Goal: Task Accomplishment & Management: Manage account settings

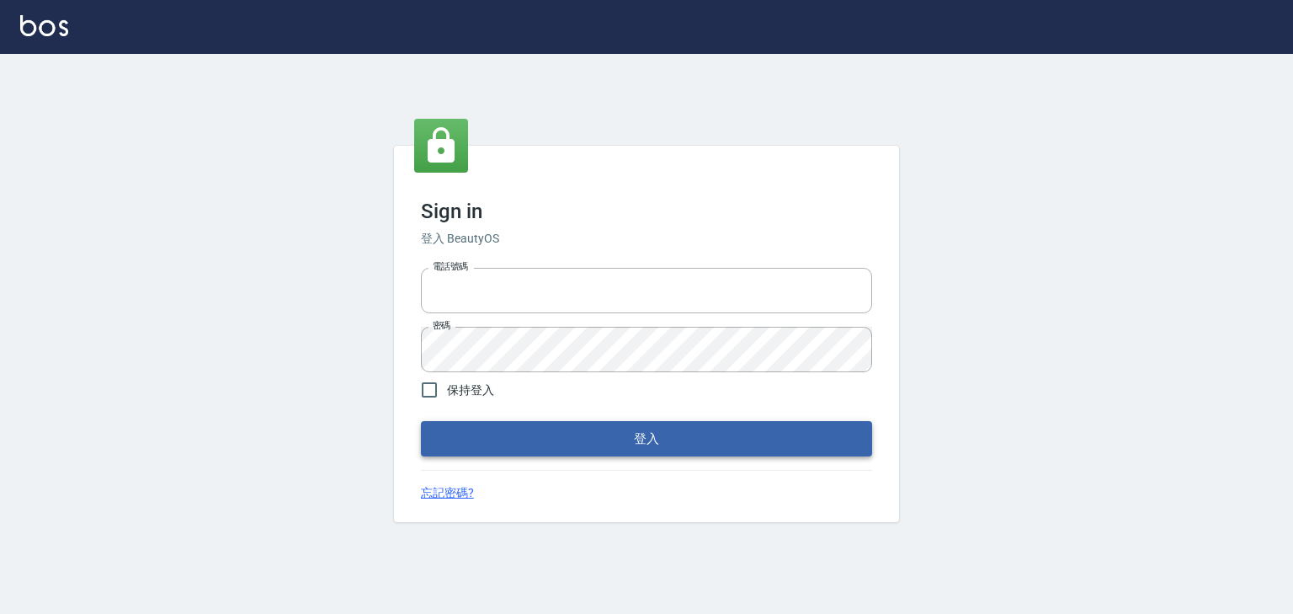
type input "0952331713"
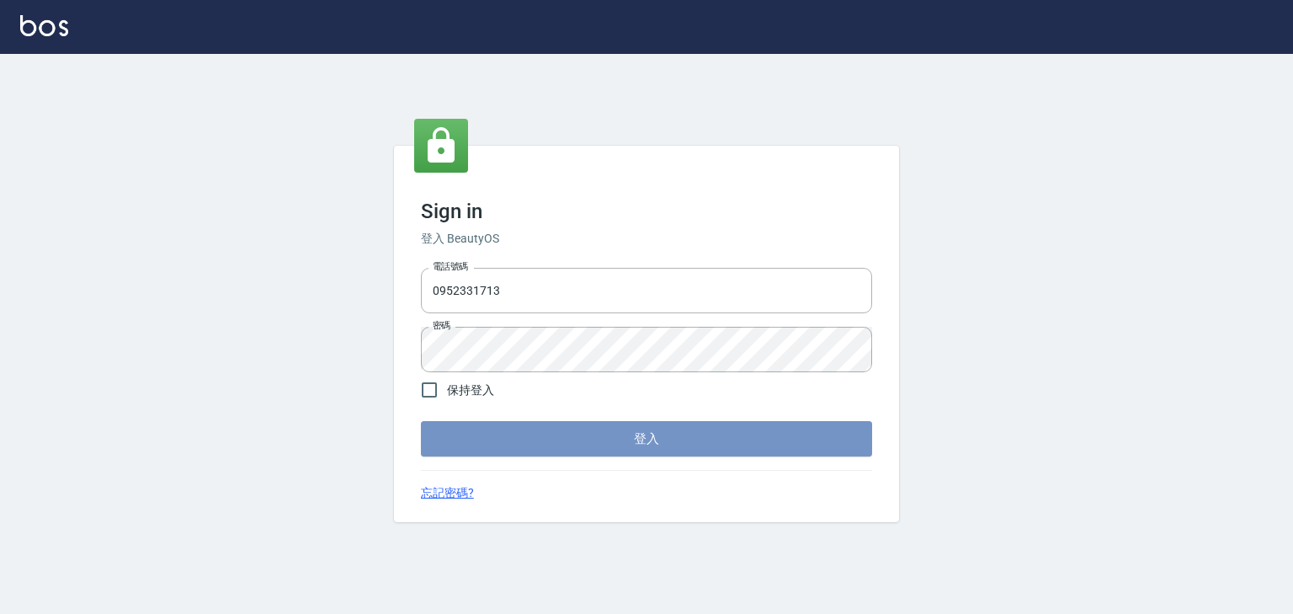
click at [556, 448] on button "登入" at bounding box center [646, 438] width 451 height 35
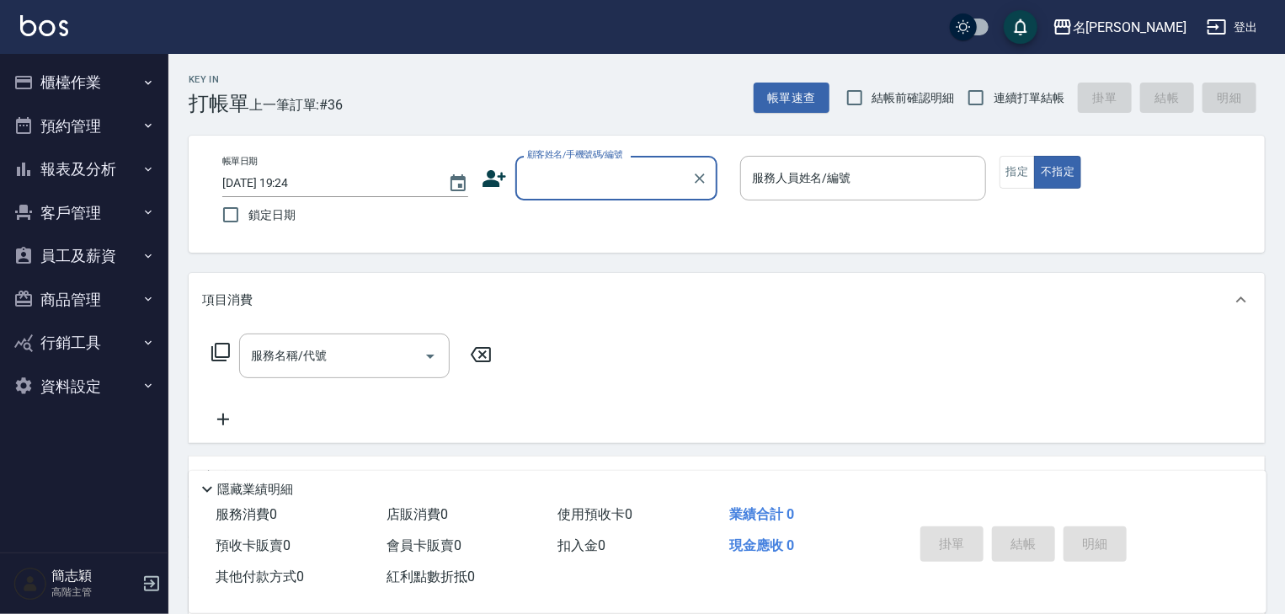
click at [148, 168] on icon "button" at bounding box center [147, 169] width 13 height 13
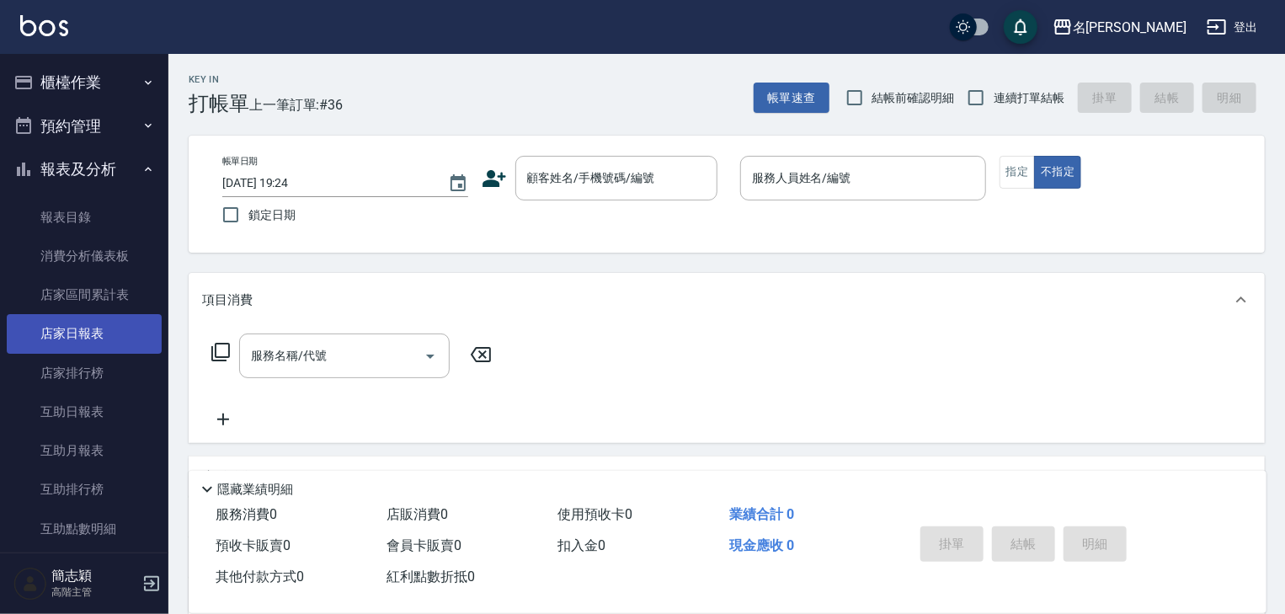
click at [88, 327] on link "店家日報表" at bounding box center [84, 333] width 155 height 39
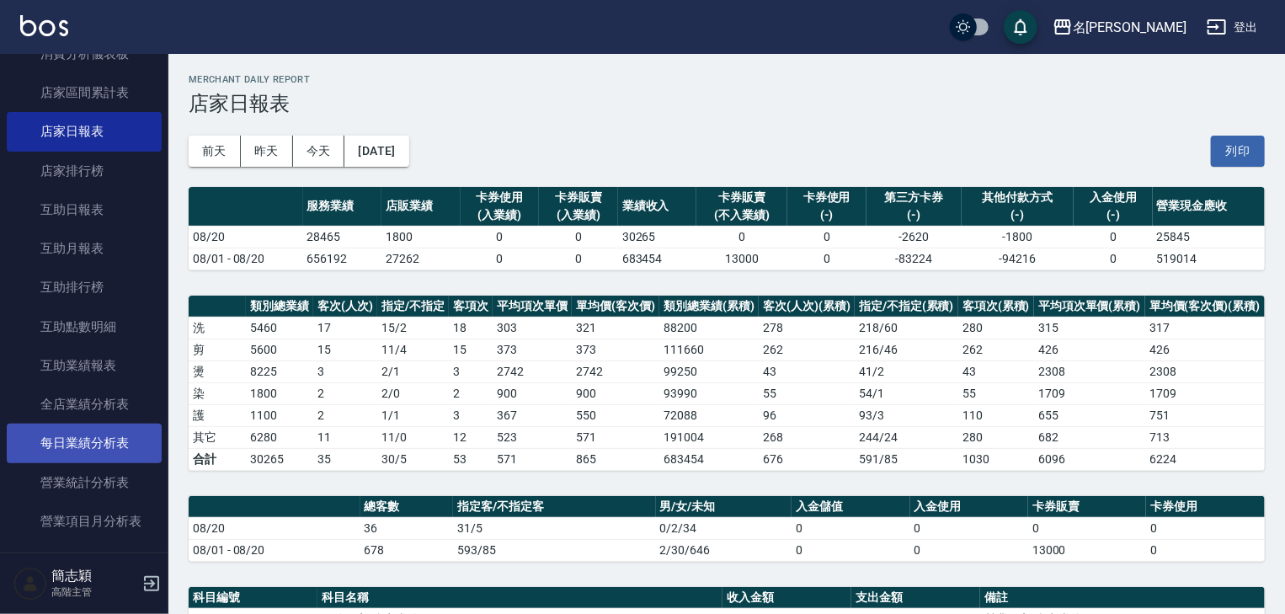
scroll to position [337, 0]
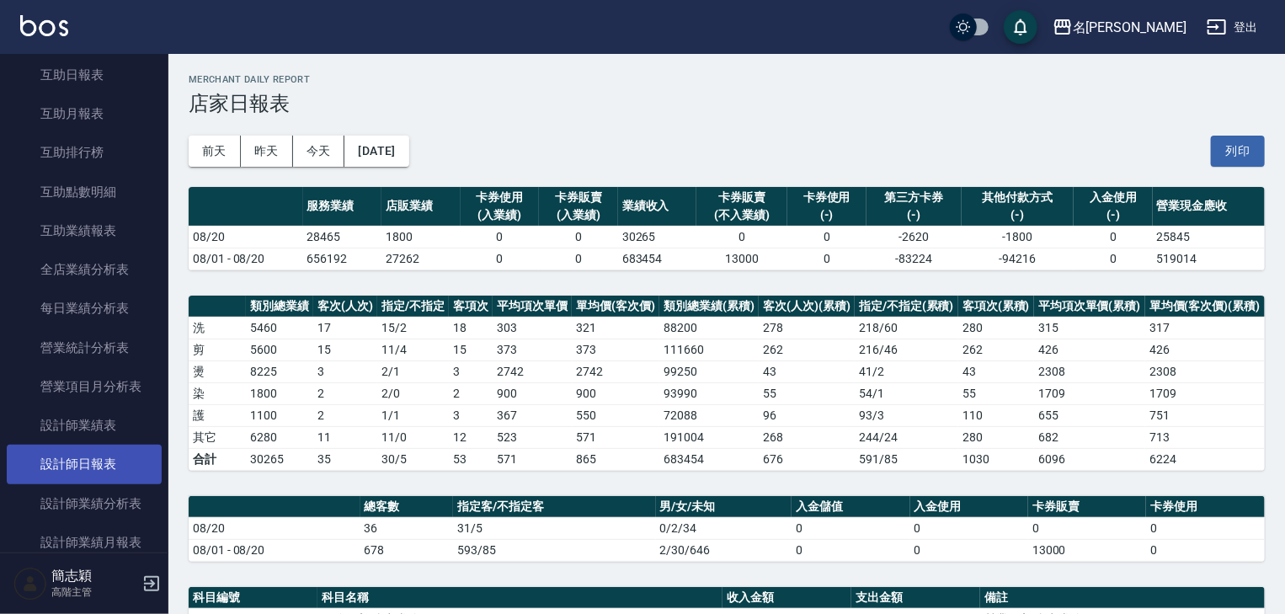
click at [89, 467] on link "設計師日報表" at bounding box center [84, 464] width 155 height 39
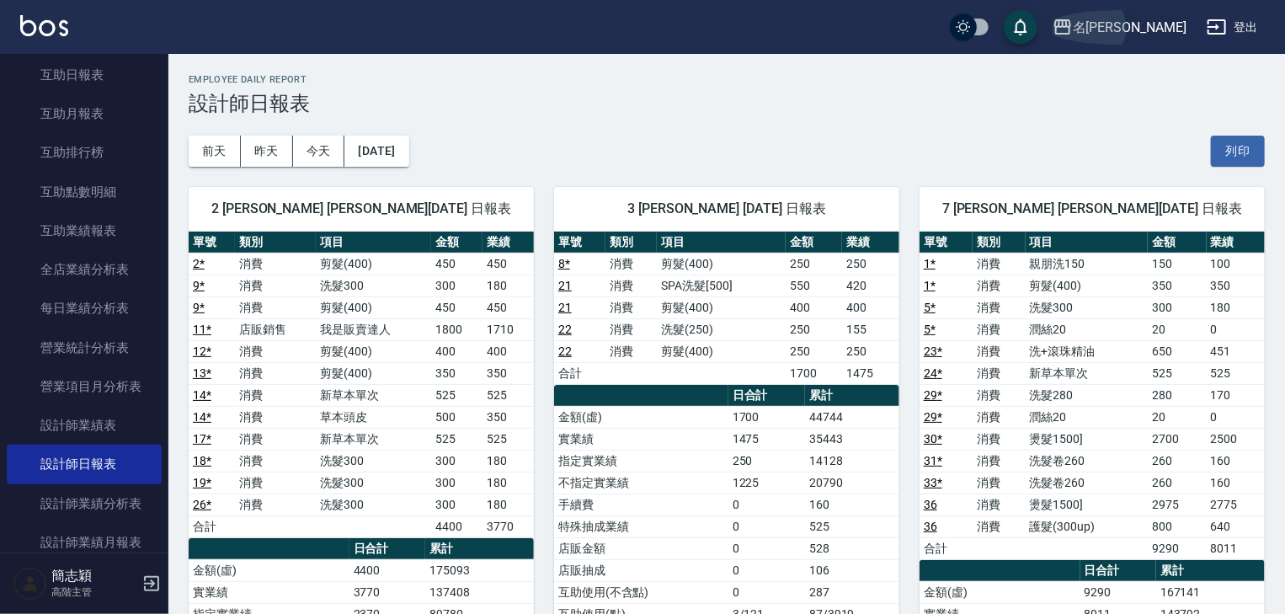
click at [1071, 20] on icon "button" at bounding box center [1062, 26] width 17 height 15
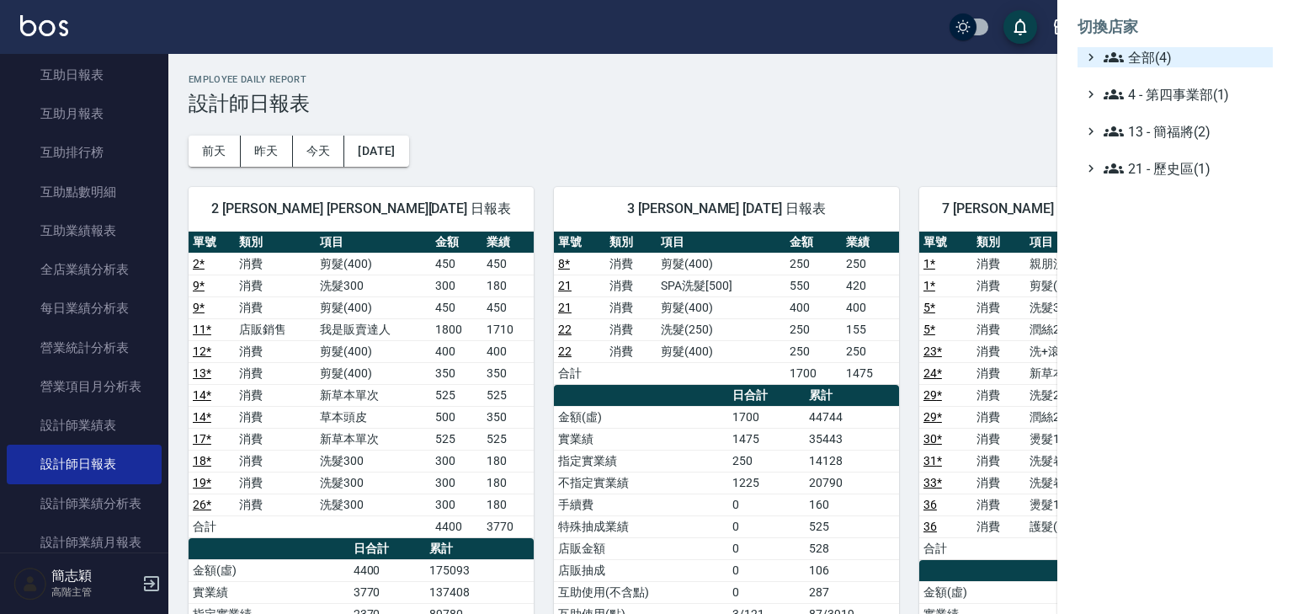
click at [1112, 56] on icon at bounding box center [1114, 57] width 20 height 10
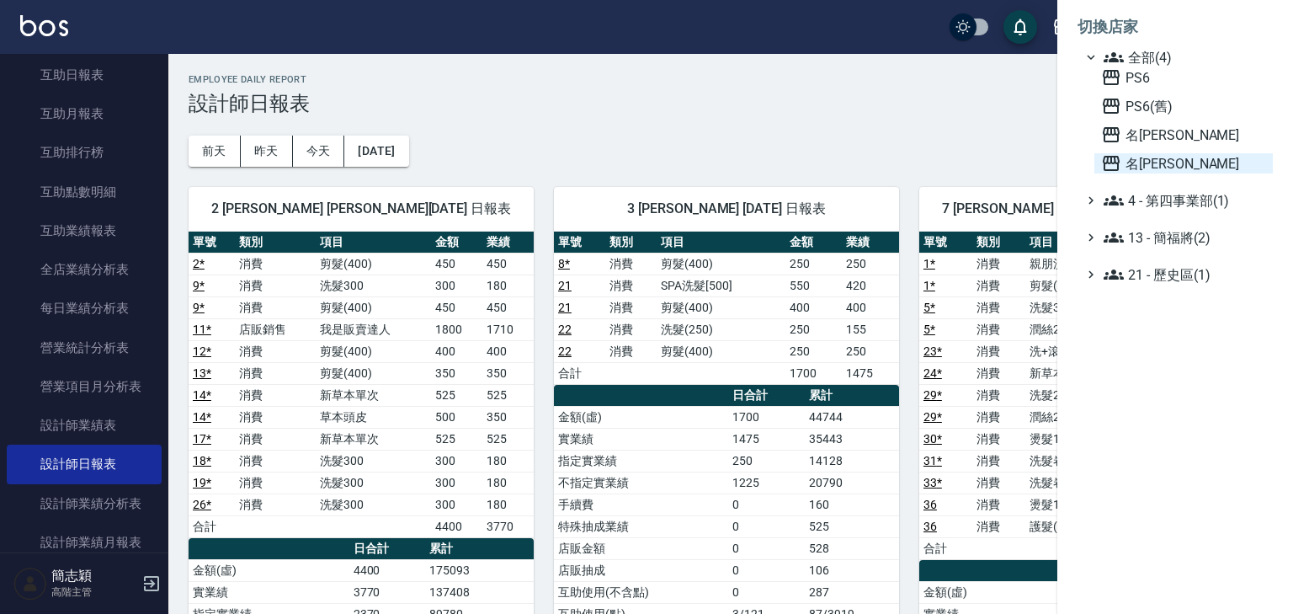
click at [1110, 162] on icon at bounding box center [1111, 163] width 20 height 20
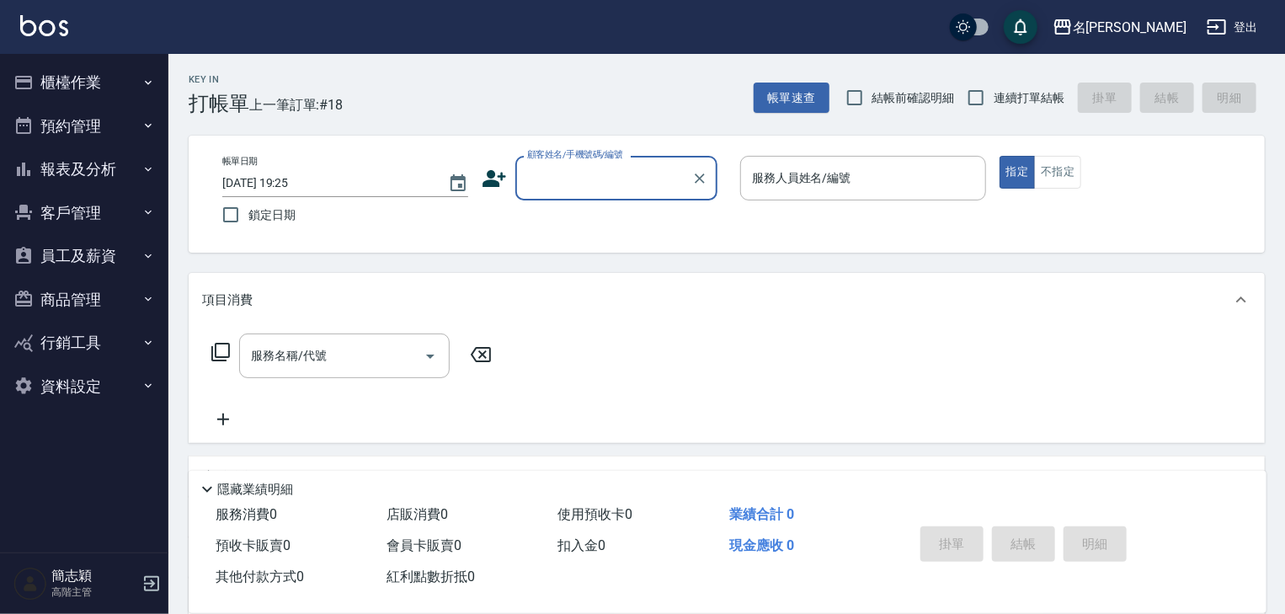
click at [145, 168] on icon "button" at bounding box center [148, 169] width 7 height 4
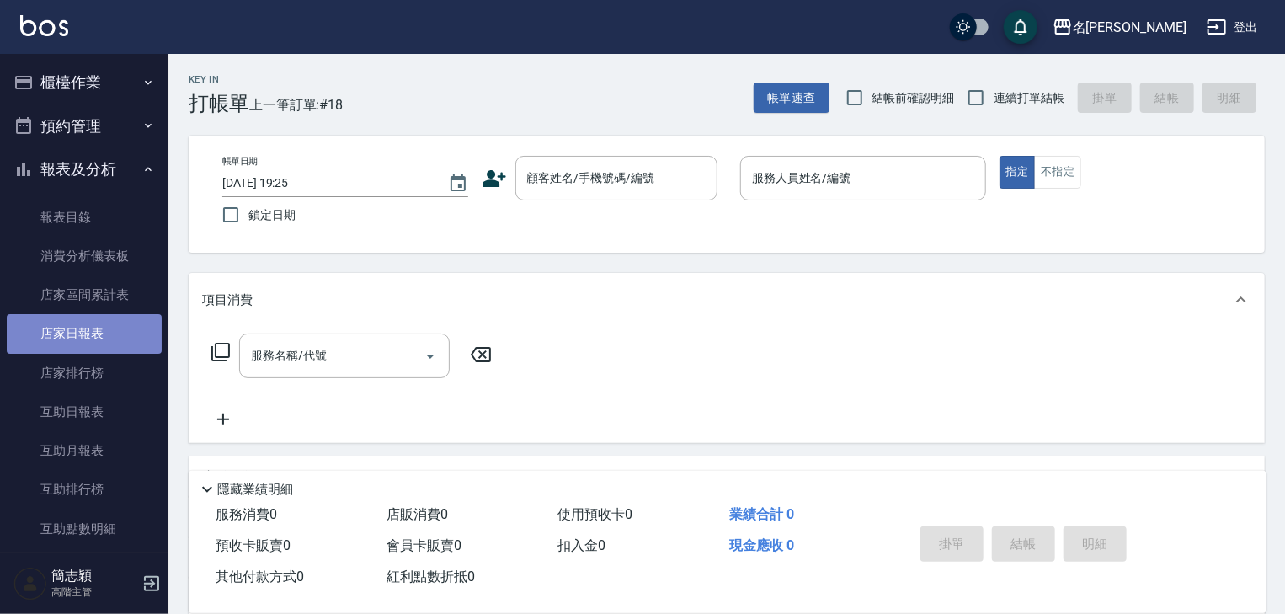
click at [88, 333] on link "店家日報表" at bounding box center [84, 333] width 155 height 39
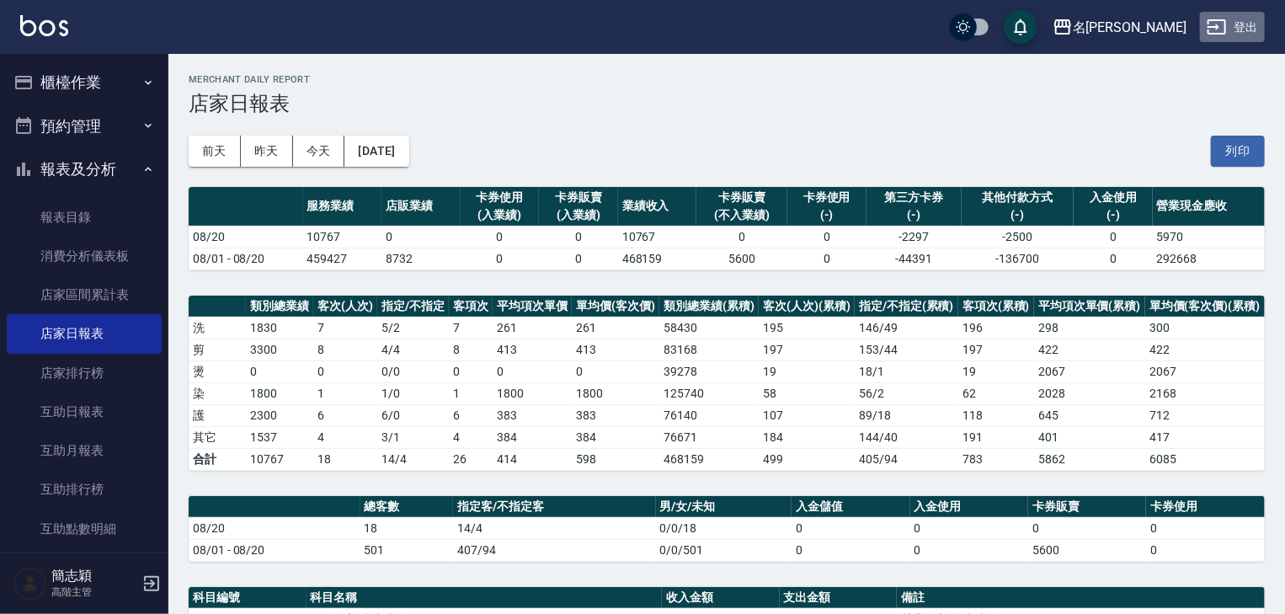
click at [1241, 29] on button "登出" at bounding box center [1232, 27] width 65 height 31
